Goal: Information Seeking & Learning: Compare options

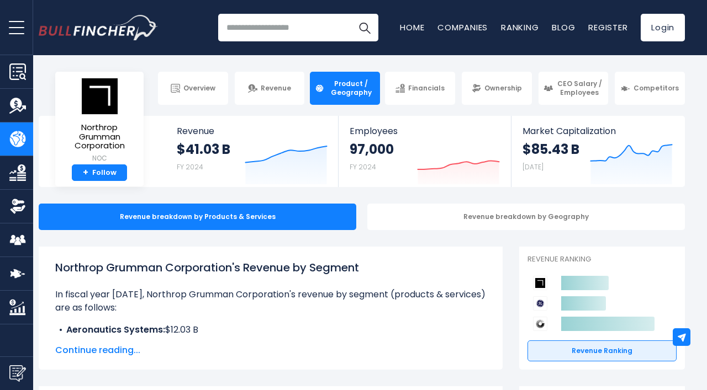
drag, startPoint x: 57, startPoint y: 271, endPoint x: 385, endPoint y: 265, distance: 328.0
click at [385, 265] on h1 "Northrop Grumman Corporation's Revenue by Segment" at bounding box center [270, 268] width 431 height 17
copy h1 "Northrop Grumman Corporation's Revenue by Segment"
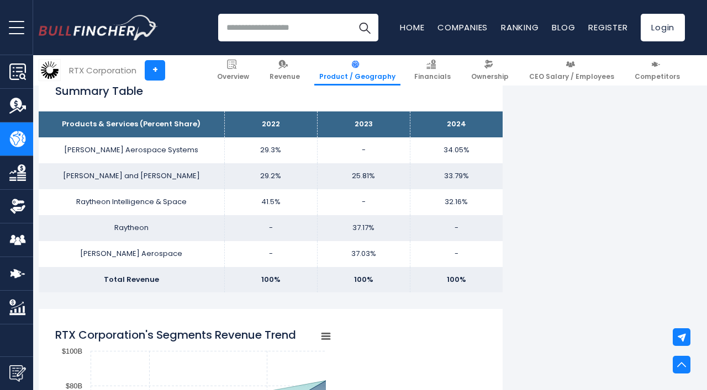
scroll to position [704, 0]
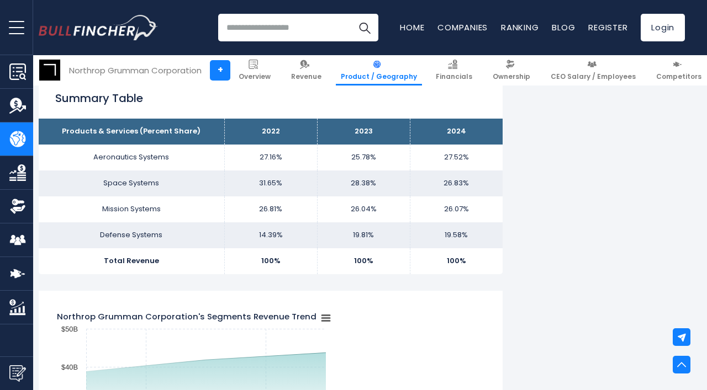
scroll to position [694, 0]
